Goal: Navigation & Orientation: Find specific page/section

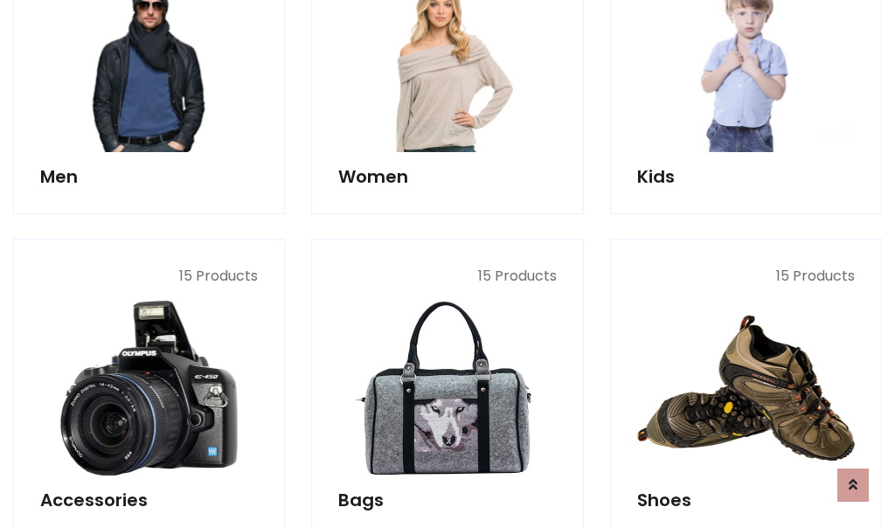
scroll to position [585, 0]
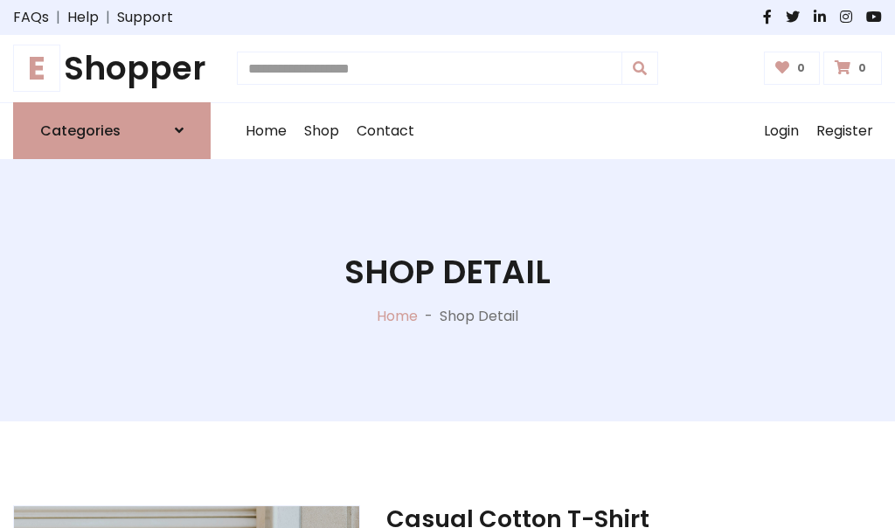
click at [112, 68] on h1 "E Shopper" at bounding box center [111, 68] width 197 height 39
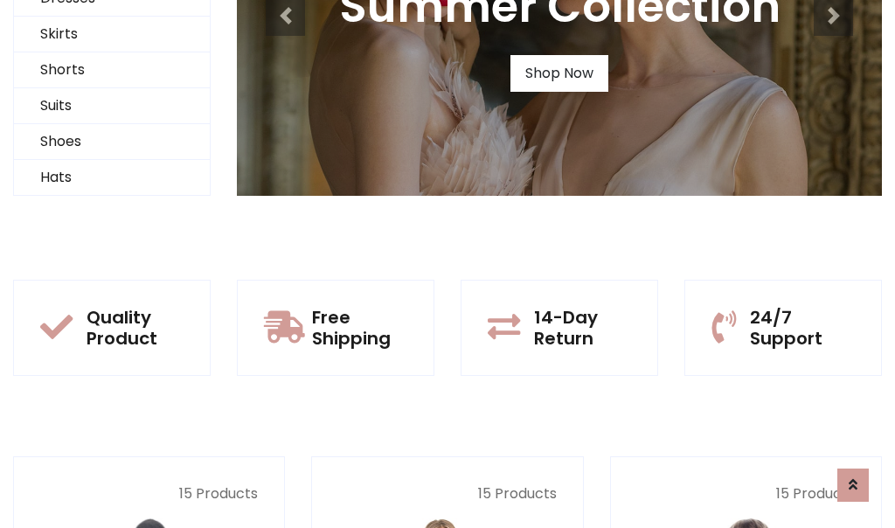
scroll to position [169, 0]
